Goal: Information Seeking & Learning: Learn about a topic

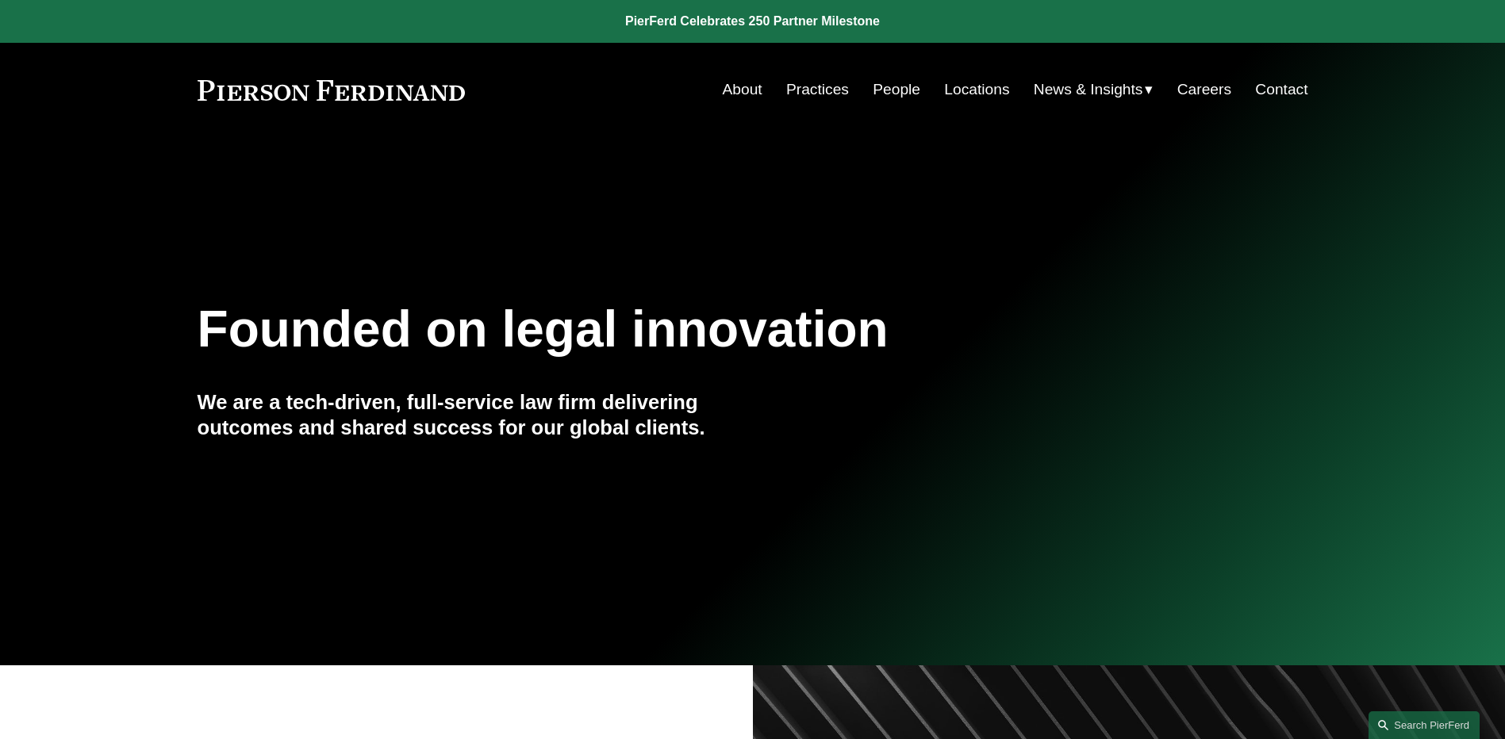
click at [884, 85] on link "People" at bounding box center [897, 90] width 48 height 30
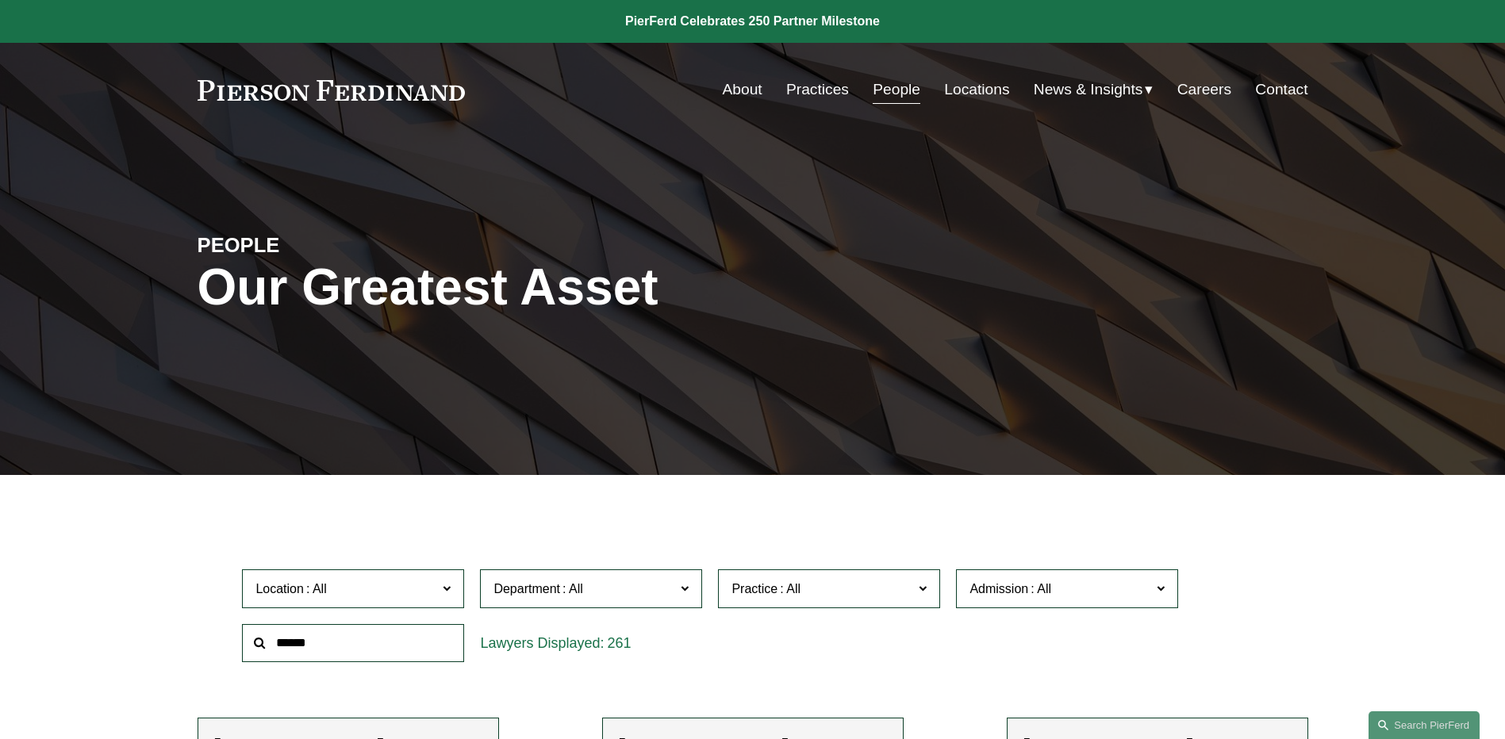
click at [0, 0] on span "News" at bounding box center [0, 0] width 0 height 0
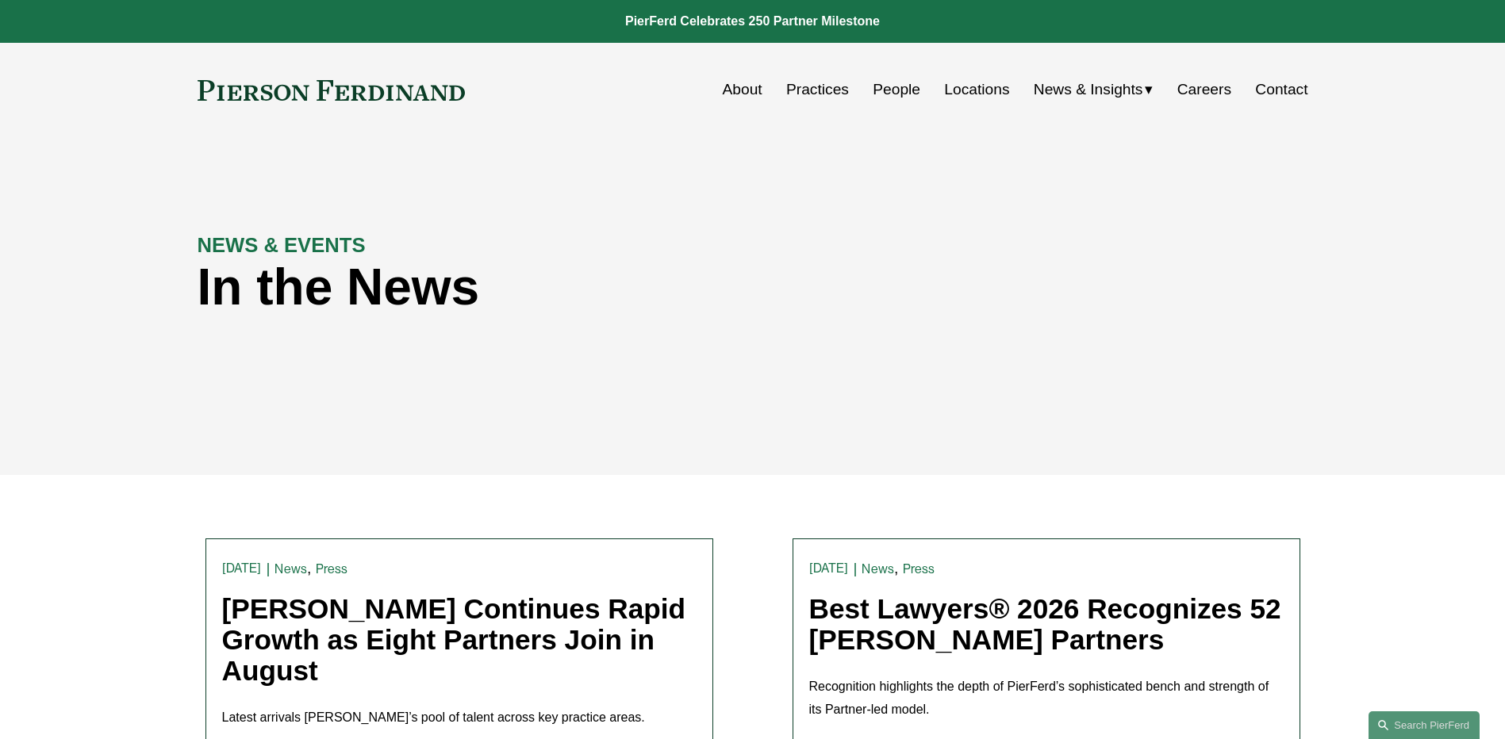
click at [883, 85] on link "People" at bounding box center [897, 90] width 48 height 30
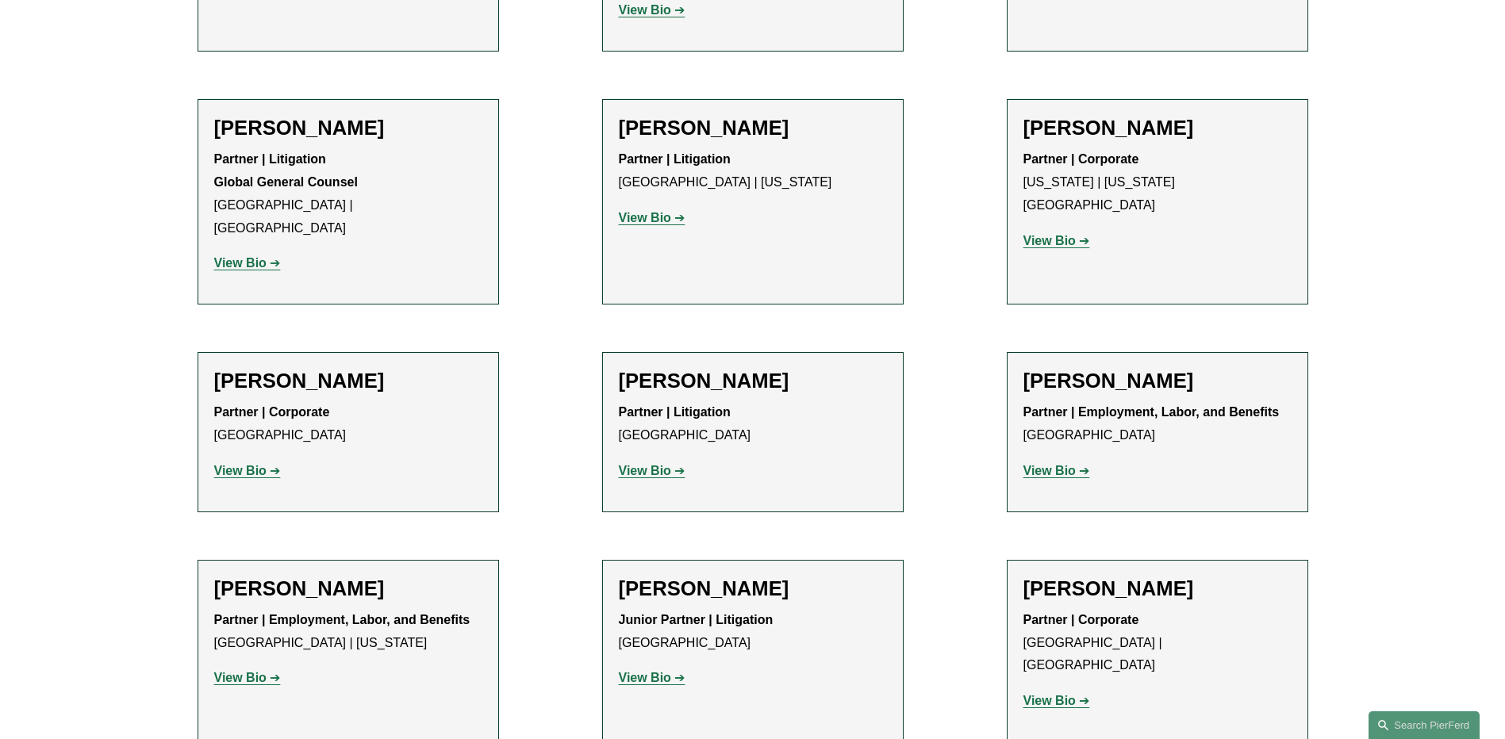
scroll to position [8250, 0]
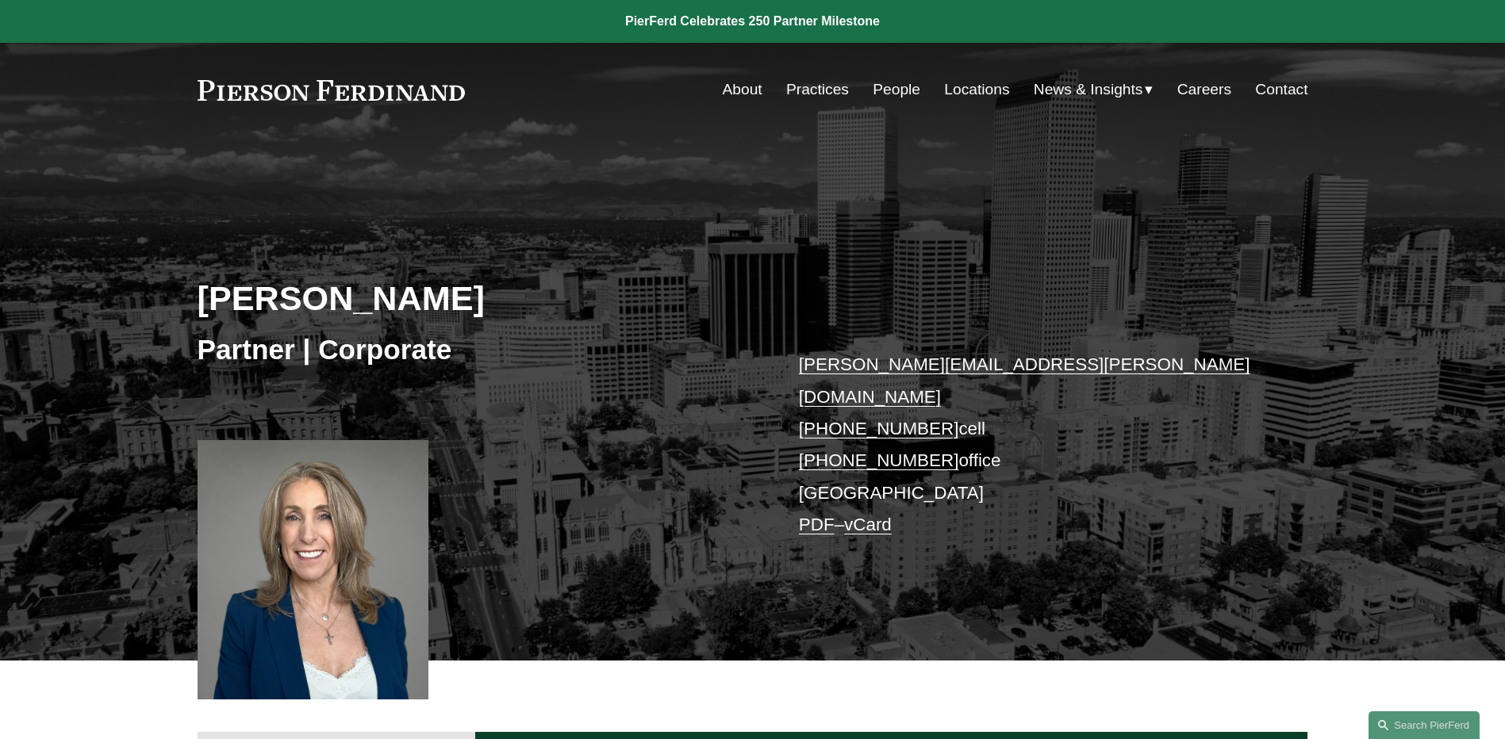
click at [0, 0] on span "News" at bounding box center [0, 0] width 0 height 0
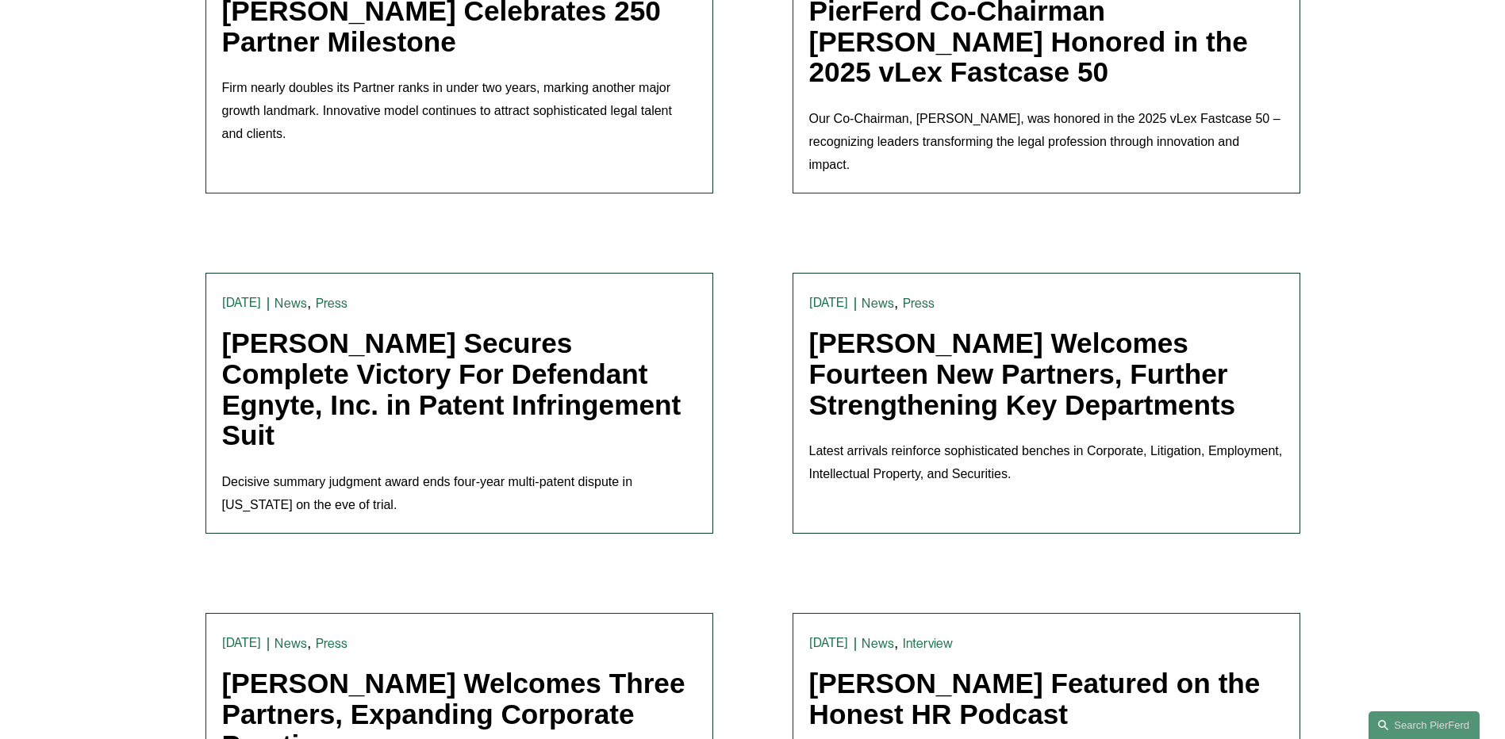
scroll to position [1111, 0]
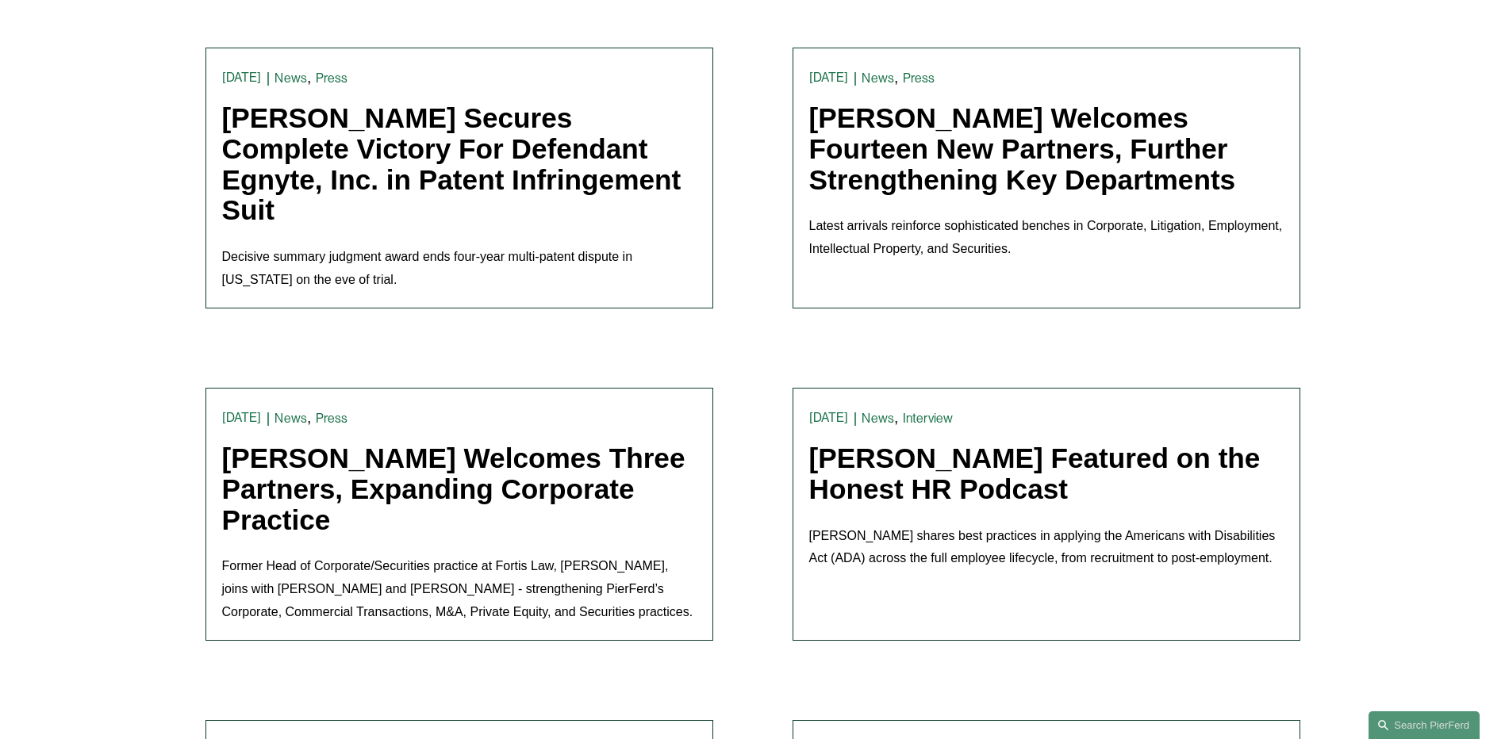
click at [374, 466] on link "[PERSON_NAME] Welcomes Three Partners, Expanding Corporate Practice" at bounding box center [453, 489] width 463 height 92
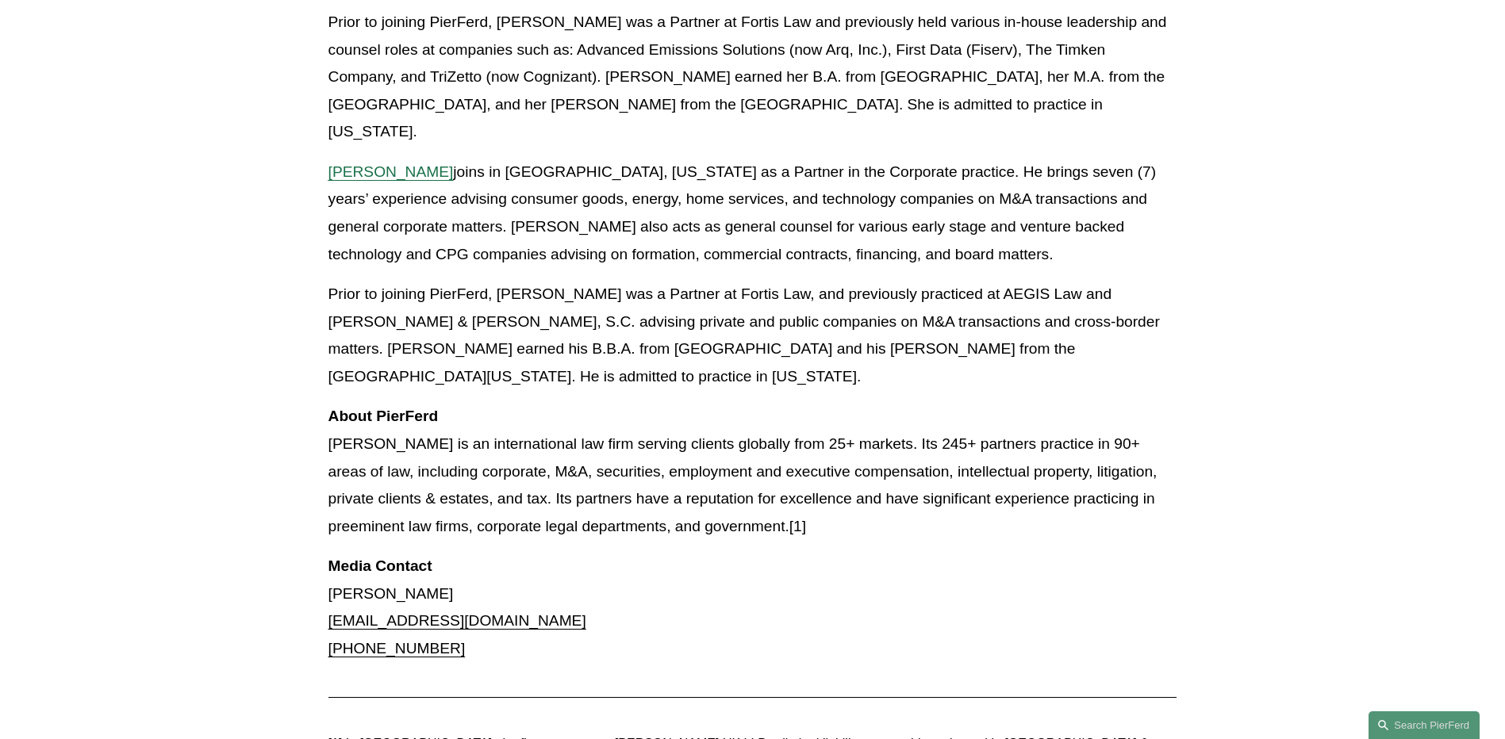
scroll to position [1190, 0]
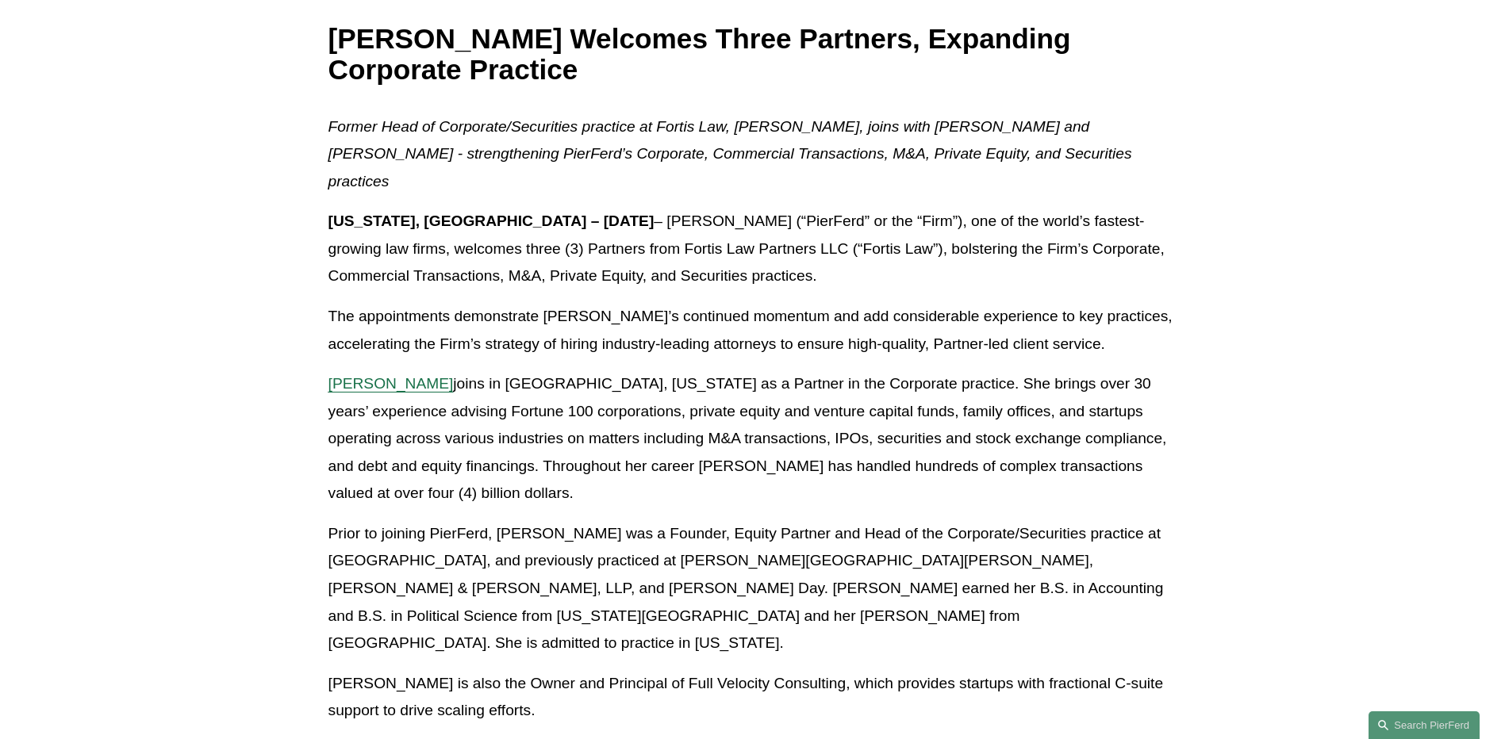
scroll to position [0, 0]
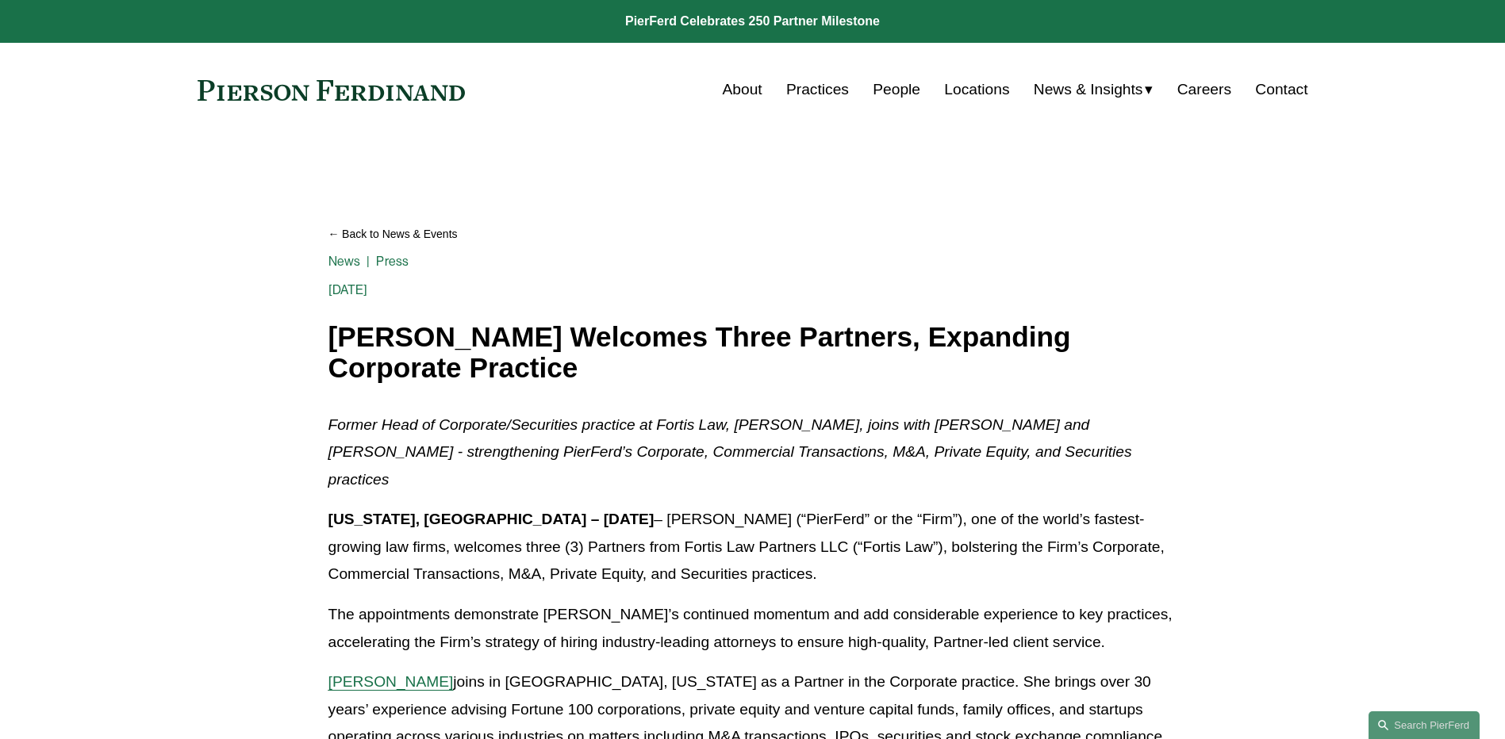
click at [0, 0] on span "News" at bounding box center [0, 0] width 0 height 0
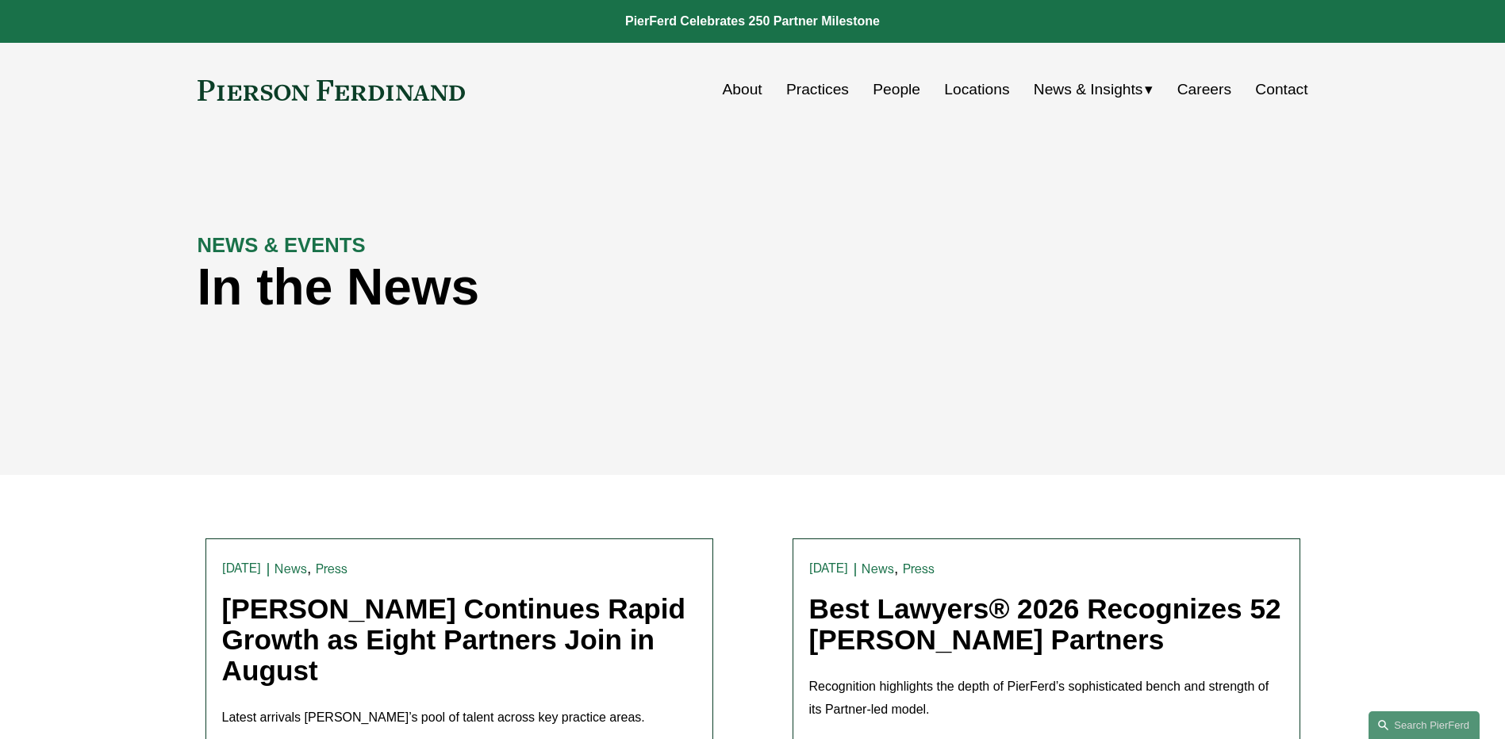
click at [900, 80] on link "People" at bounding box center [897, 90] width 48 height 30
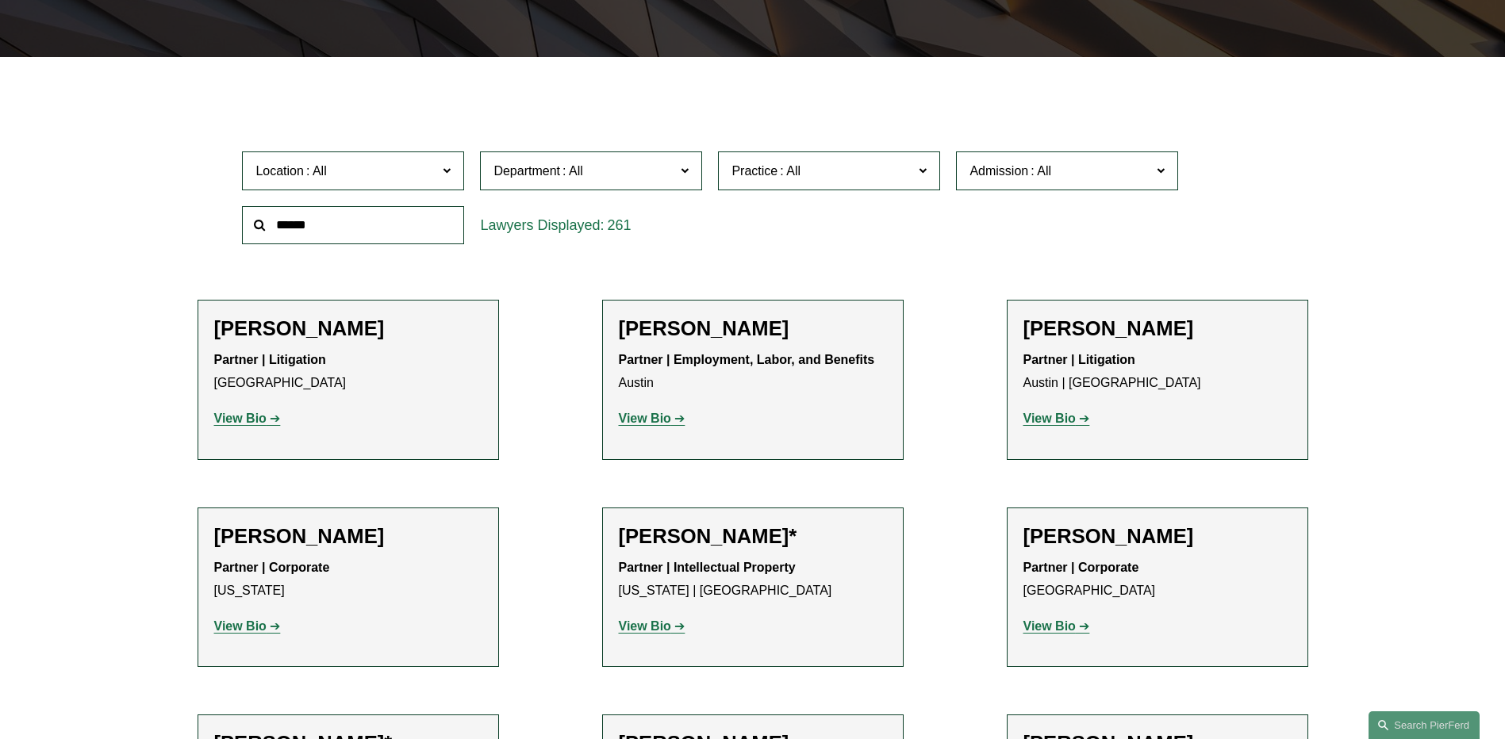
scroll to position [317, 0]
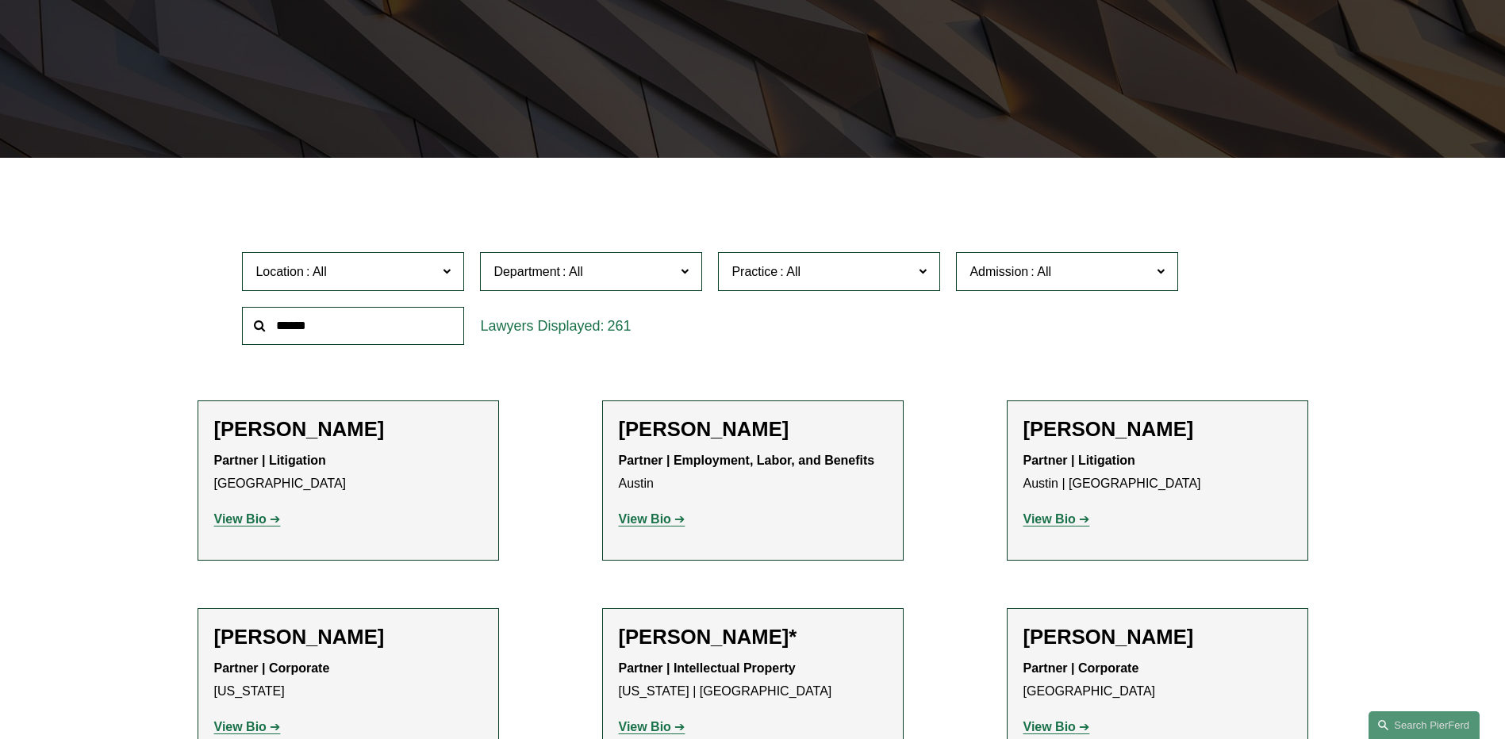
click at [681, 276] on span at bounding box center [685, 270] width 8 height 21
click at [840, 273] on span "Practice" at bounding box center [822, 271] width 182 height 21
click at [0, 0] on link "Immigration and Naturalization" at bounding box center [0, 0] width 0 height 0
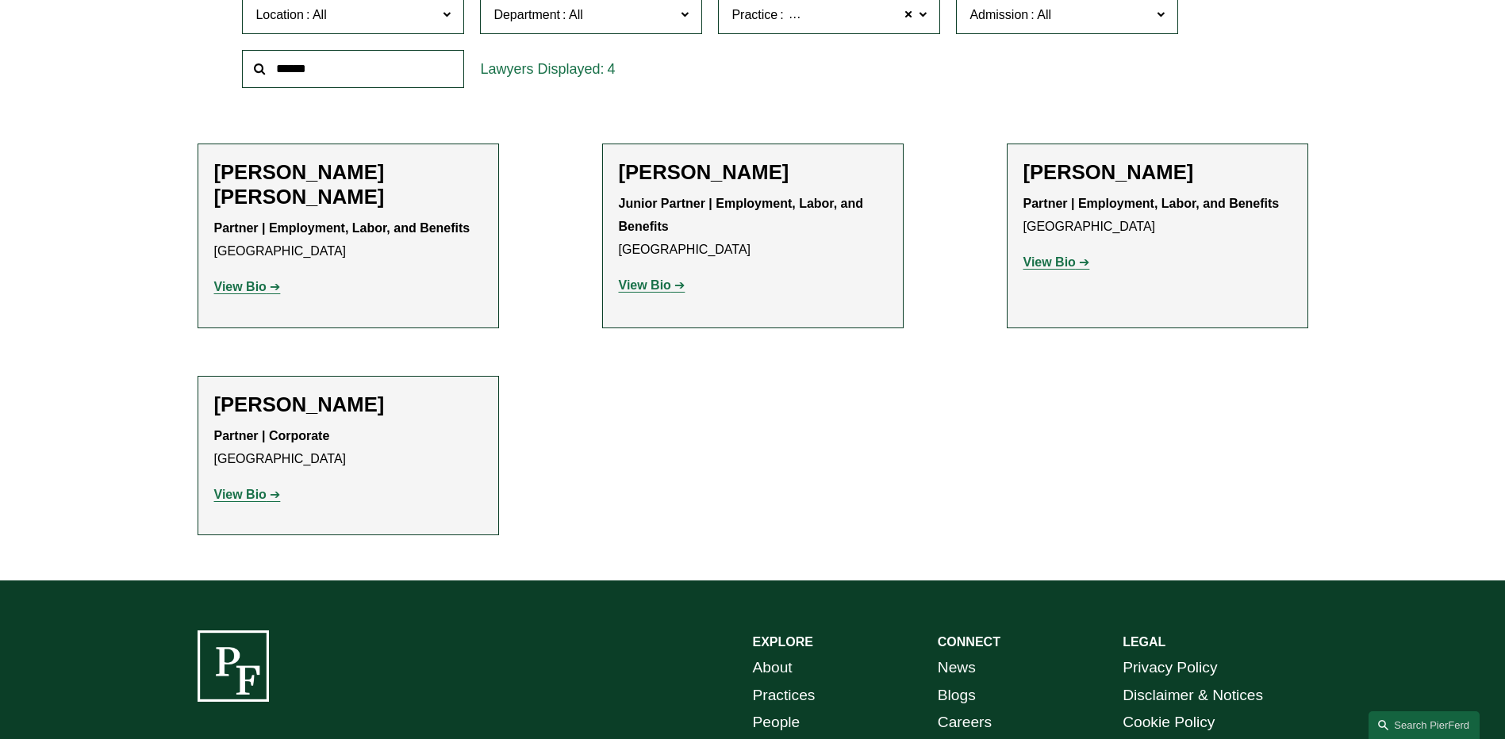
scroll to position [476, 0]
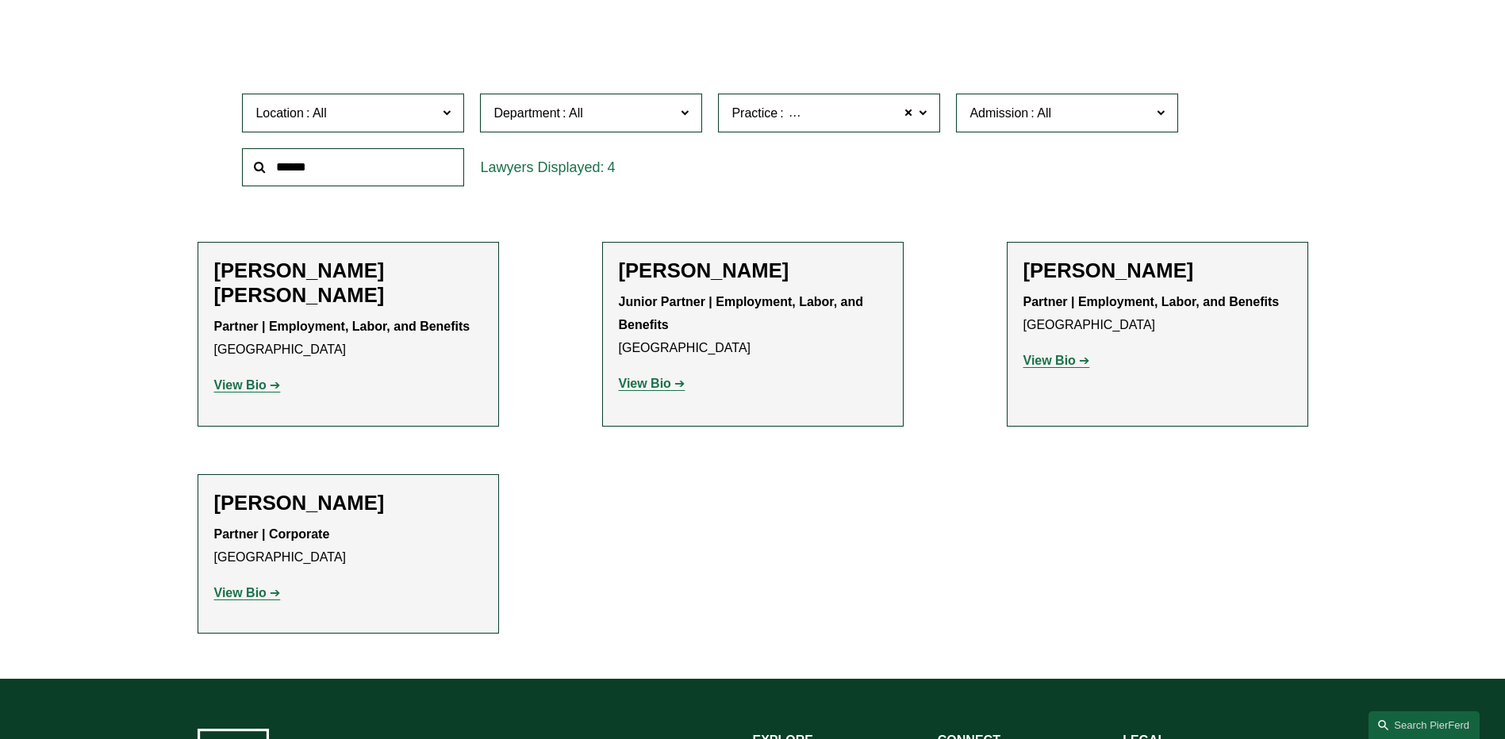
click at [927, 119] on label "Practice Immigration and Naturalization" at bounding box center [829, 113] width 222 height 39
click at [937, 517] on ul "Filter Location All Atlanta Austin Boston Charlotte Chicago Cincinnati Clevelan…" at bounding box center [752, 336] width 1201 height 596
click at [932, 518] on ul "Filter Location All Atlanta Austin Boston Charlotte Chicago Cincinnati Clevelan…" at bounding box center [752, 336] width 1201 height 596
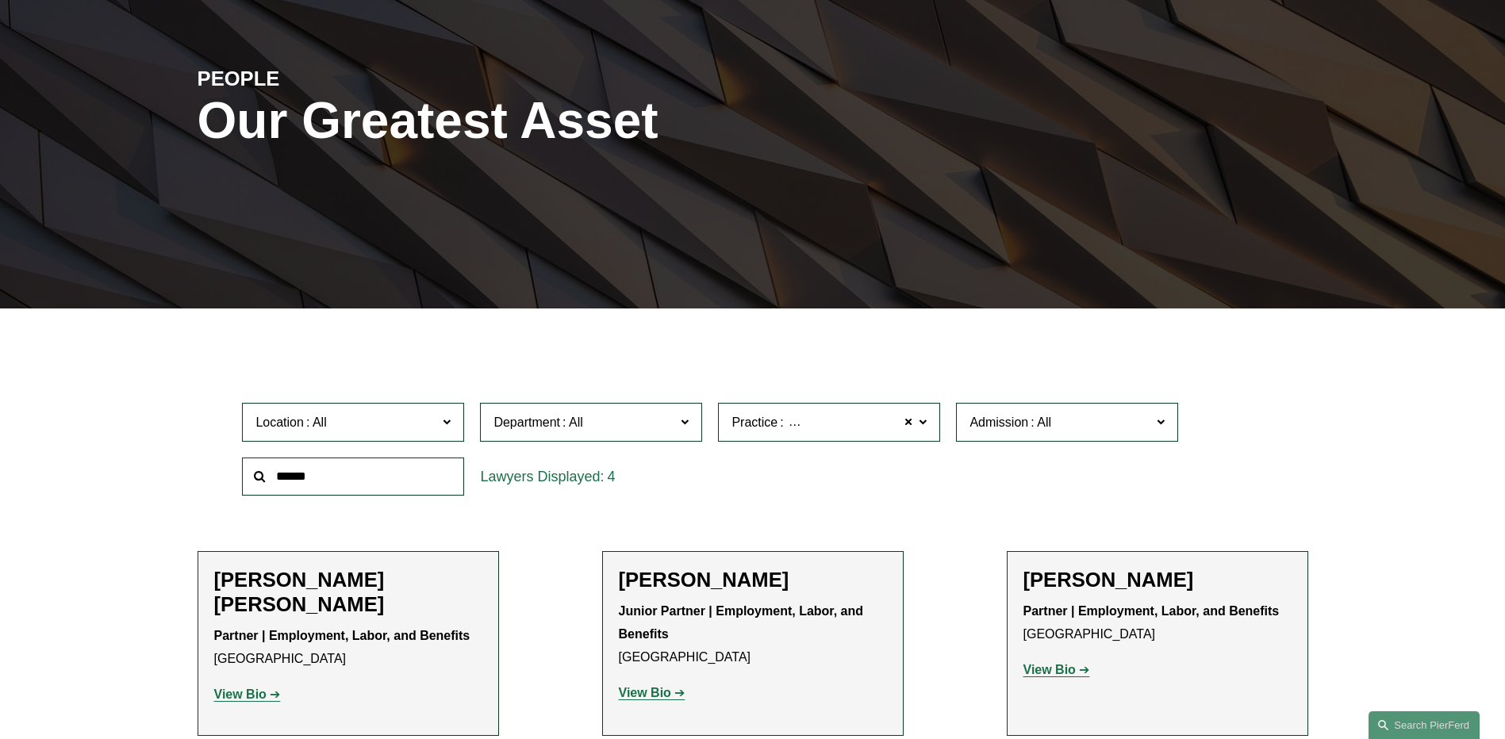
scroll to position [0, 0]
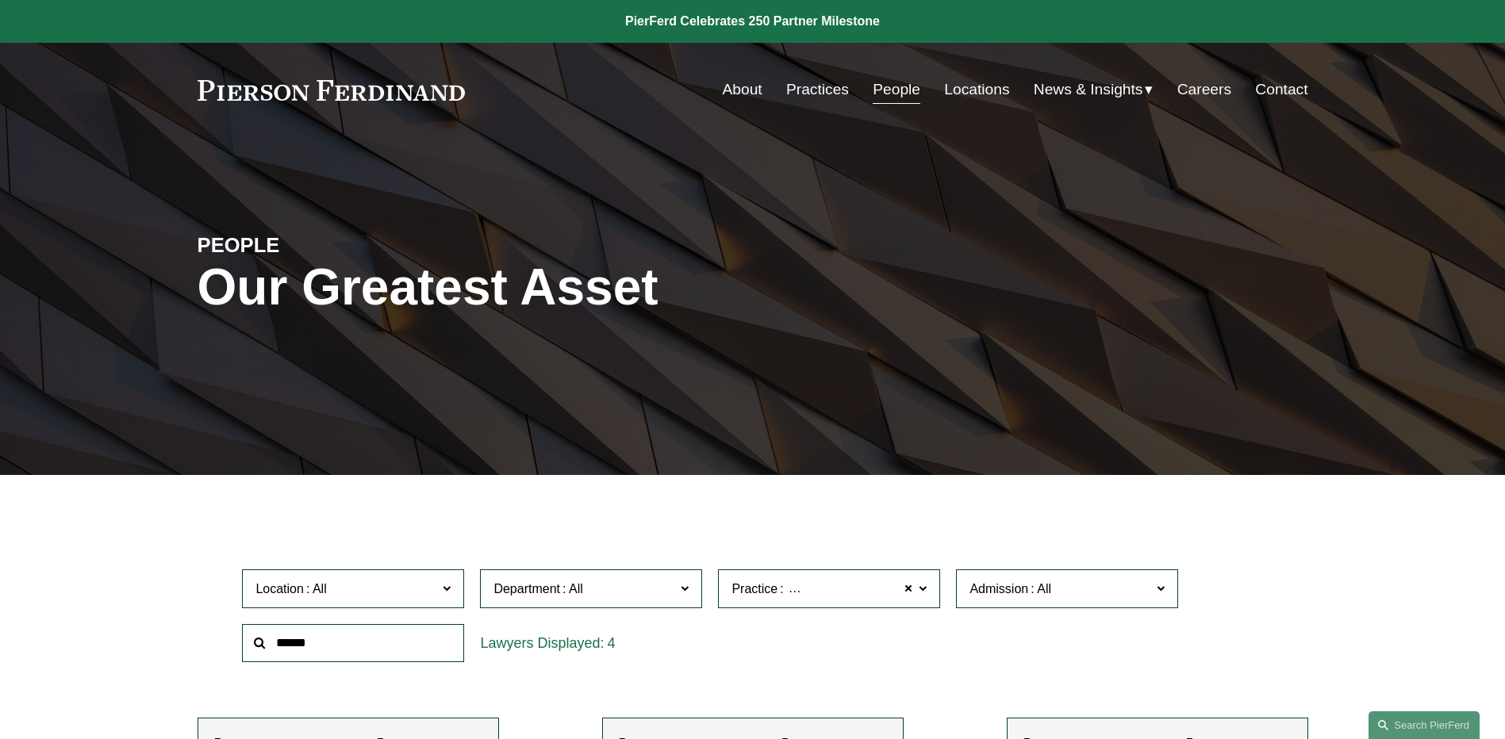
click at [900, 92] on link "People" at bounding box center [897, 90] width 48 height 30
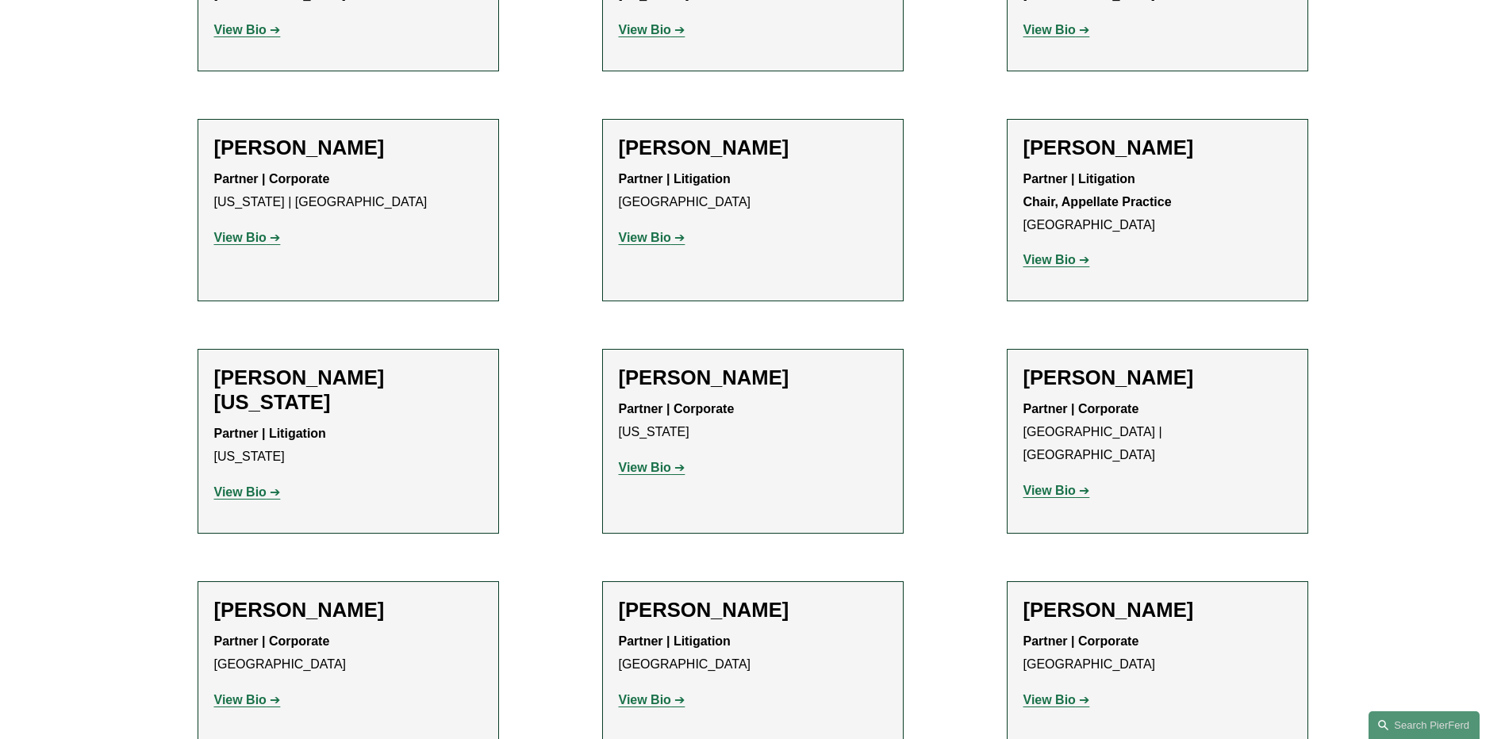
scroll to position [19277, 0]
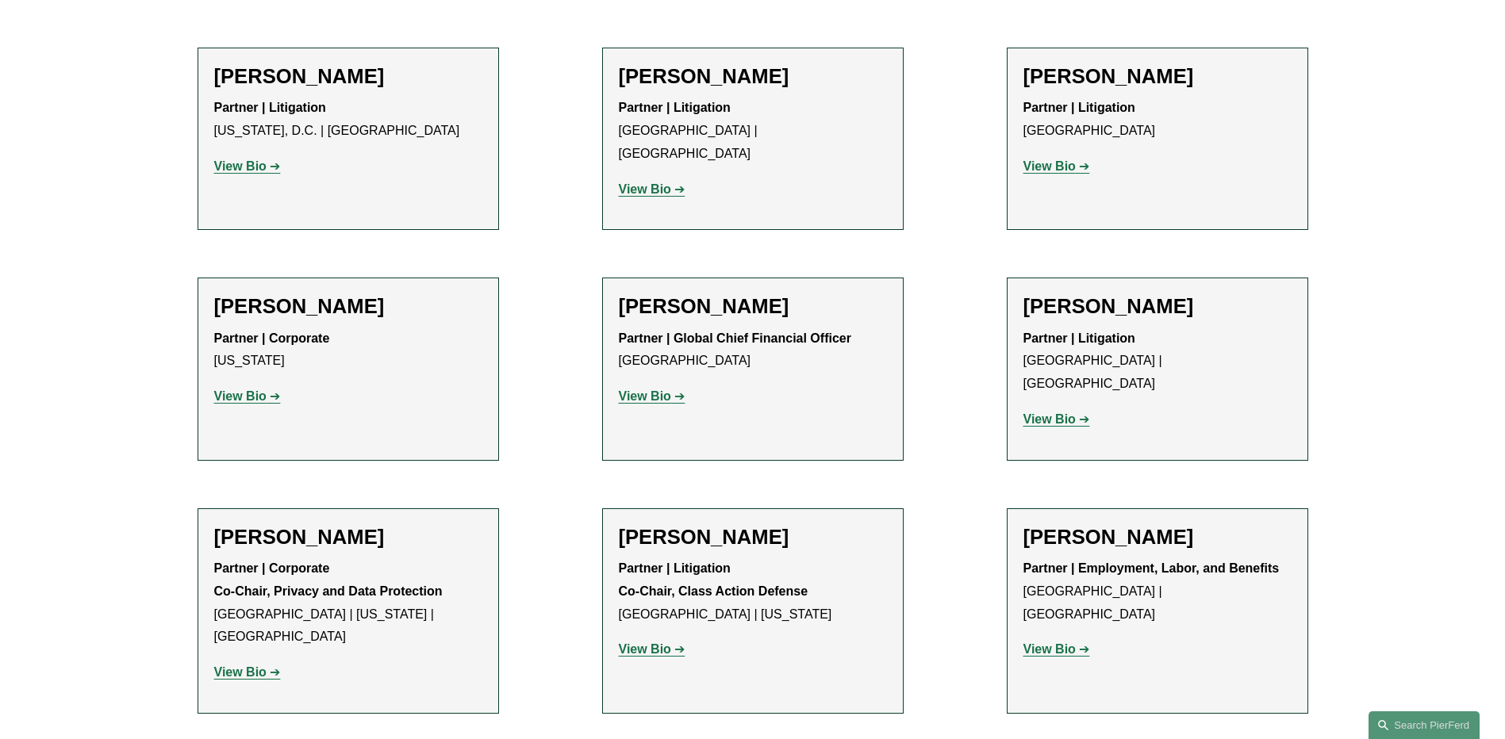
scroll to position [12137, 0]
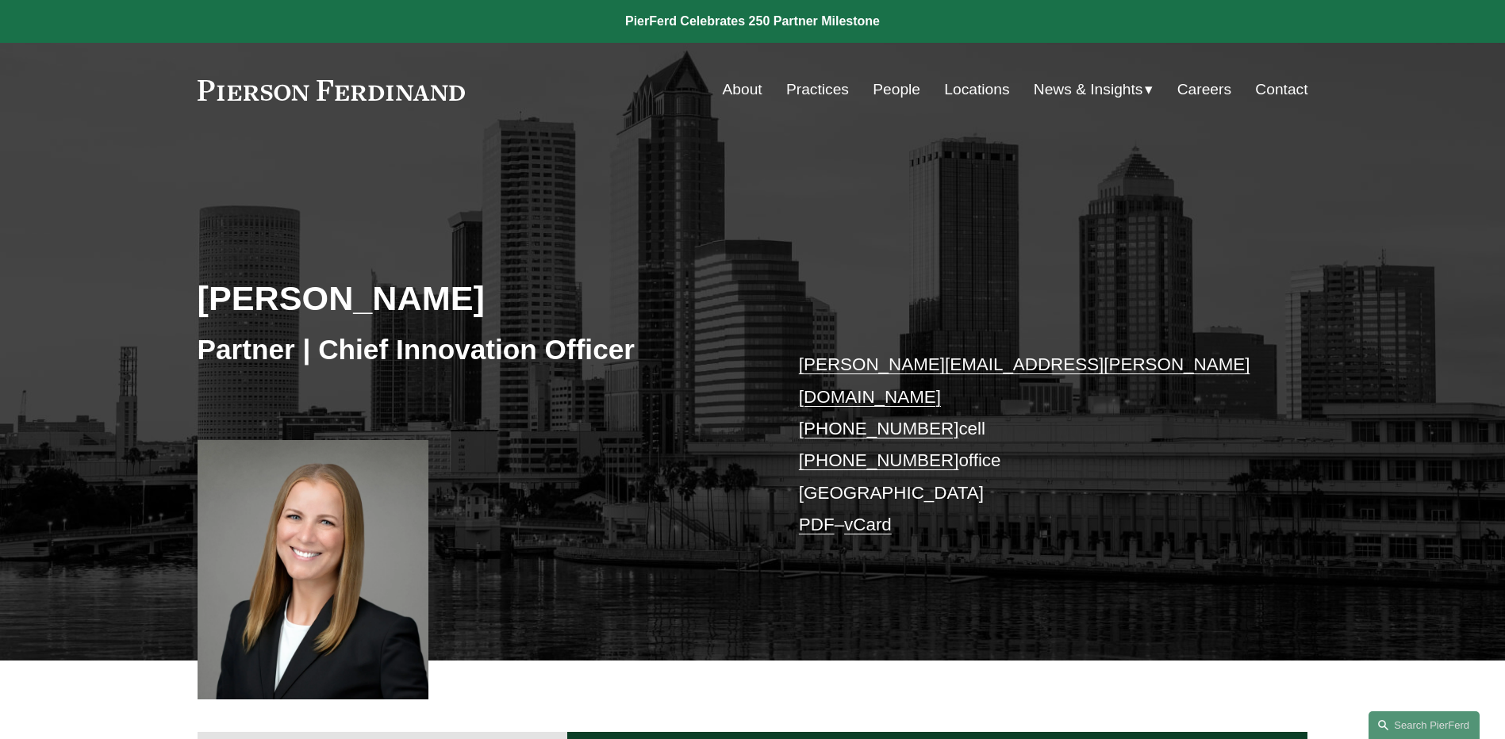
click at [151, 300] on div "[PERSON_NAME] Partner | Chief Innovation Officer [PERSON_NAME][EMAIL_ADDRESS][P…" at bounding box center [752, 421] width 1505 height 478
